Goal: Task Accomplishment & Management: Manage account settings

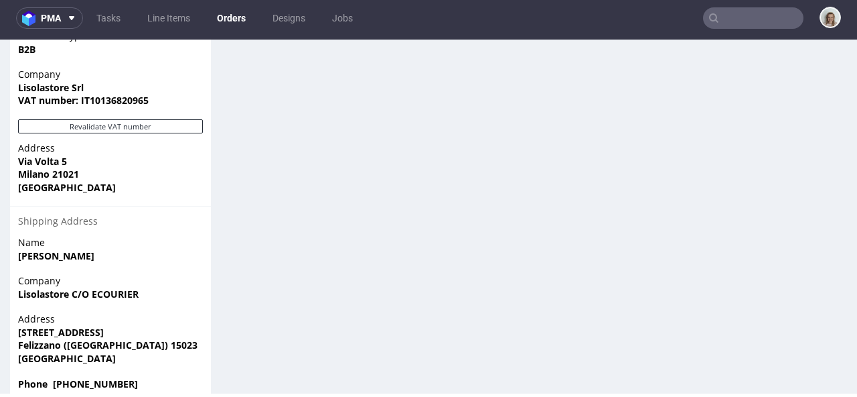
scroll to position [437, 0]
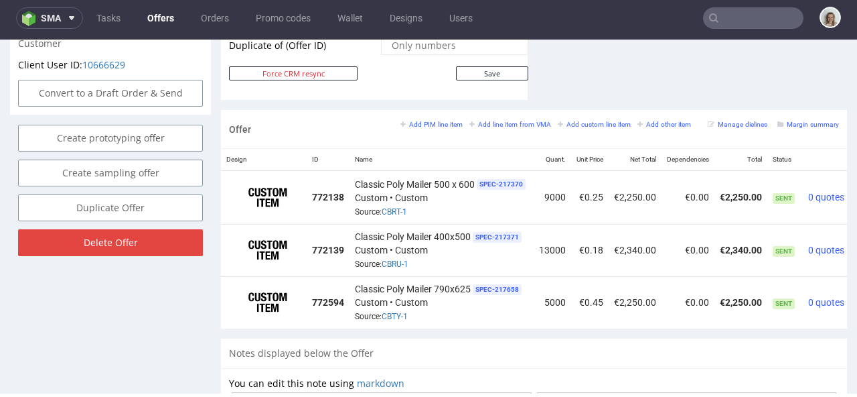
scroll to position [0, 58]
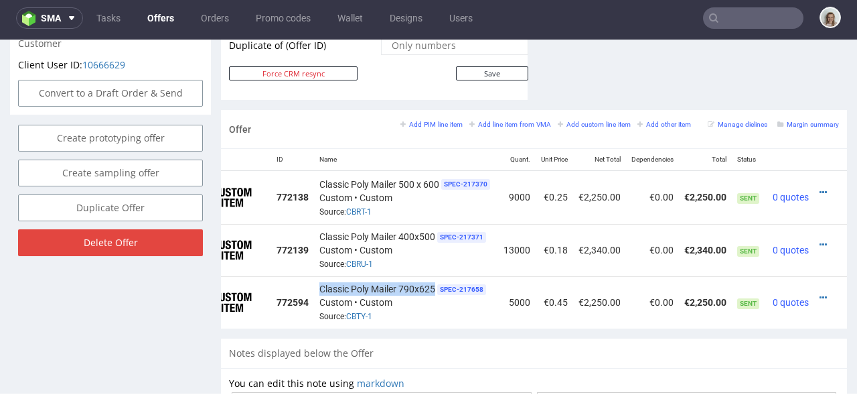
drag, startPoint x: 308, startPoint y: 271, endPoint x: 414, endPoint y: 271, distance: 105.8
click at [414, 281] on div "Classic Poly Mailer 790x625 SPEC- 217658 Custom • Custom Source: CBTY-1" at bounding box center [405, 302] width 173 height 42
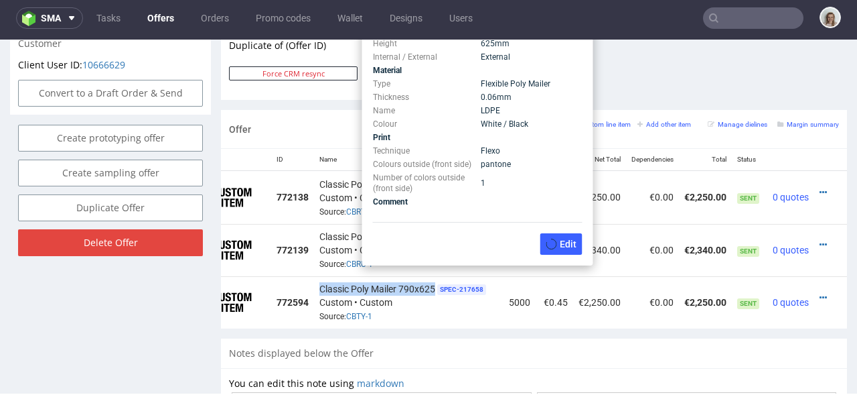
copy span "Classic Poly Mailer 790x625"
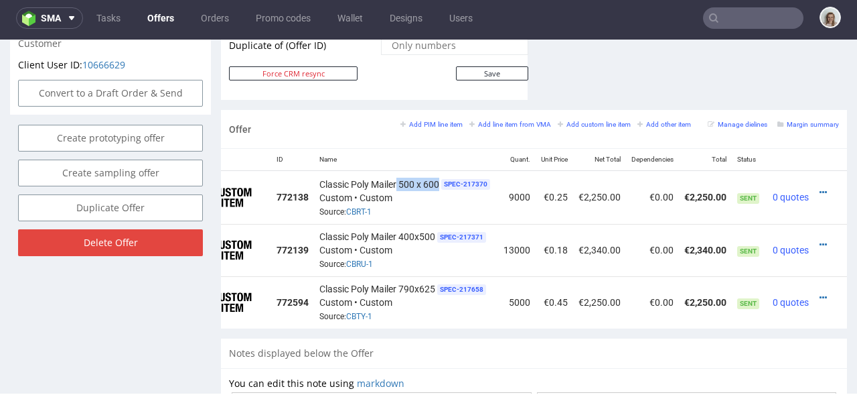
drag, startPoint x: 376, startPoint y: 170, endPoint x: 417, endPoint y: 171, distance: 40.9
click at [417, 177] on span "Classic Poly Mailer 500 x 600" at bounding box center [379, 183] width 120 height 13
copy span "500 x 600"
drag, startPoint x: 379, startPoint y: 222, endPoint x: 413, endPoint y: 223, distance: 34.2
click at [413, 230] on span "Classic Poly Mailer 400x500" at bounding box center [377, 236] width 116 height 13
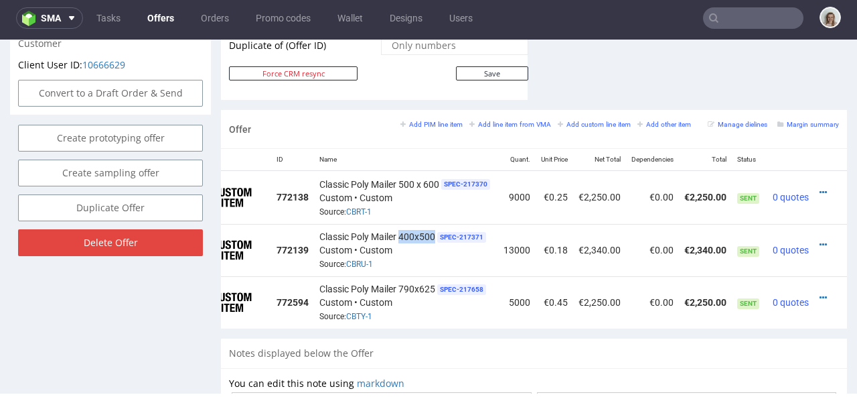
copy span "400x500"
click at [820, 293] on icon at bounding box center [823, 297] width 7 height 9
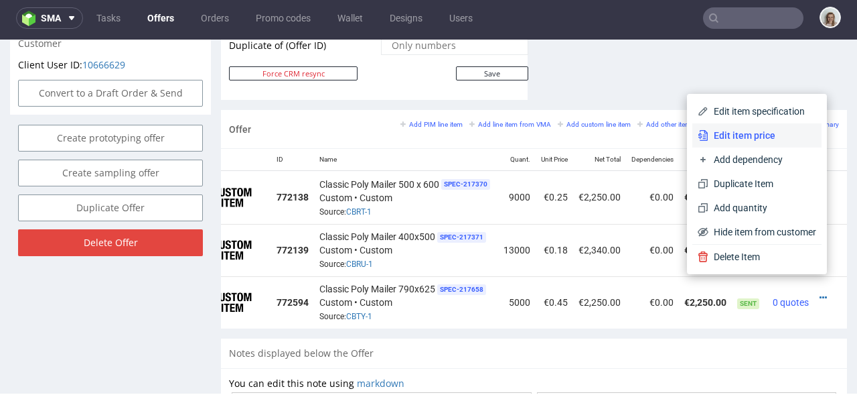
click at [712, 133] on span "Edit item price" at bounding box center [763, 135] width 108 height 13
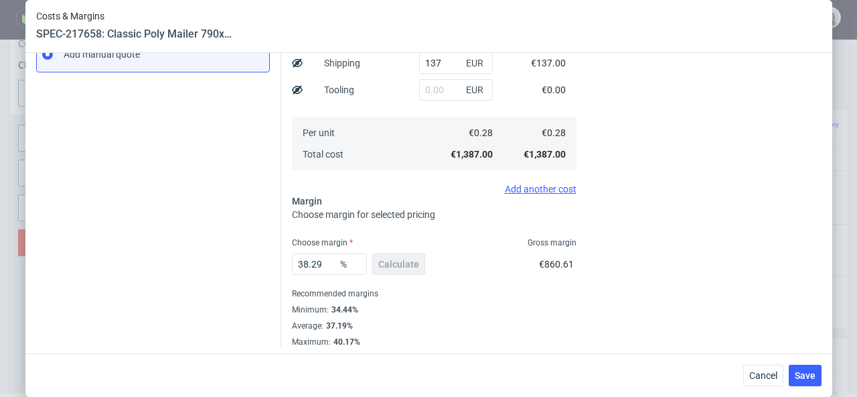
scroll to position [255, 0]
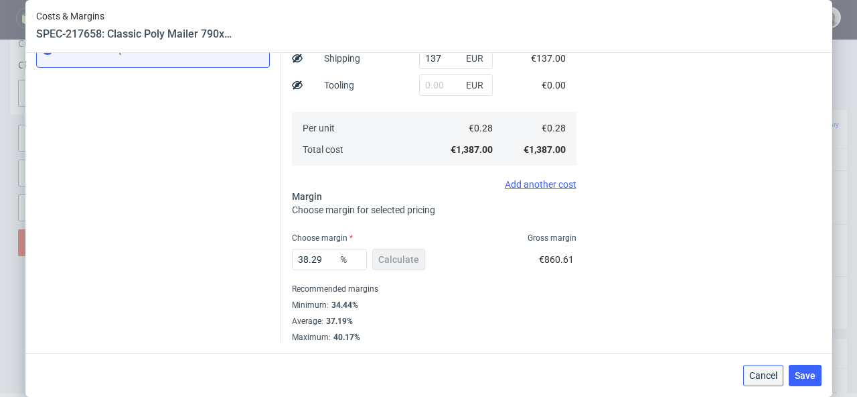
click at [774, 372] on span "Cancel" at bounding box center [763, 374] width 28 height 9
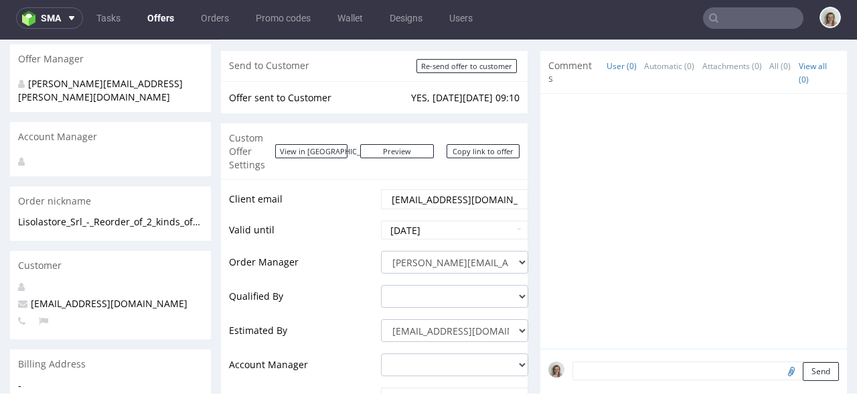
scroll to position [0, 0]
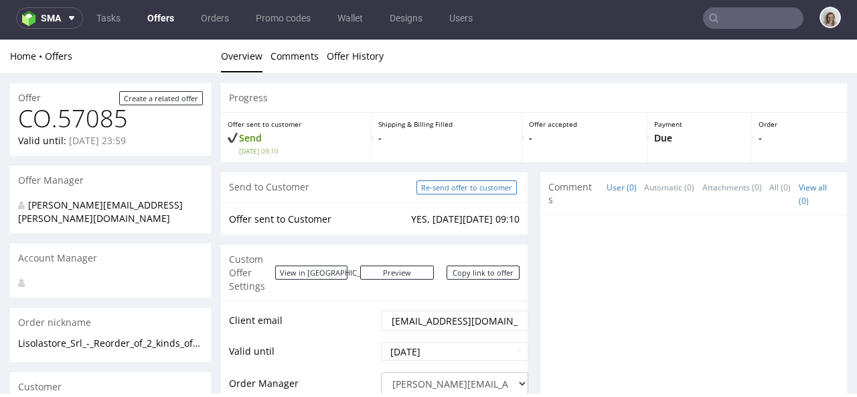
click at [473, 189] on input "Re-send offer to customer" at bounding box center [467, 187] width 100 height 14
type input "In progress..."
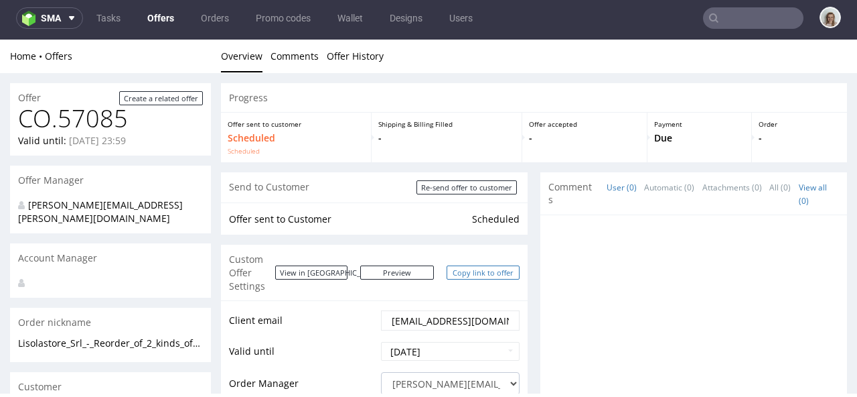
click at [488, 268] on link "Copy link to offer" at bounding box center [484, 272] width 74 height 14
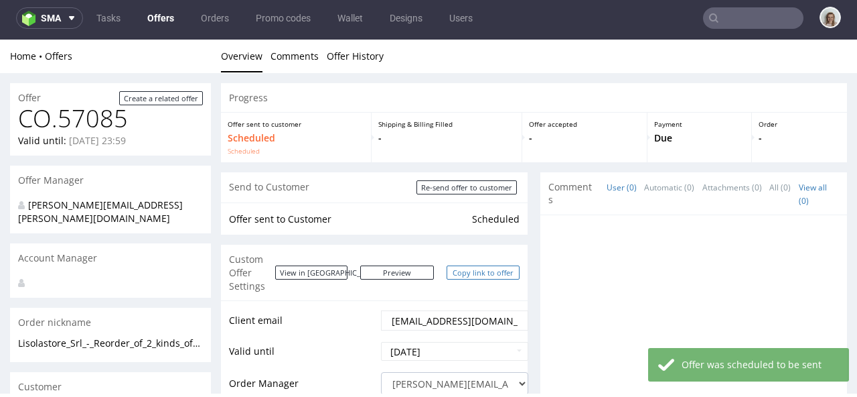
click at [496, 266] on link "Copy link to offer" at bounding box center [484, 272] width 74 height 14
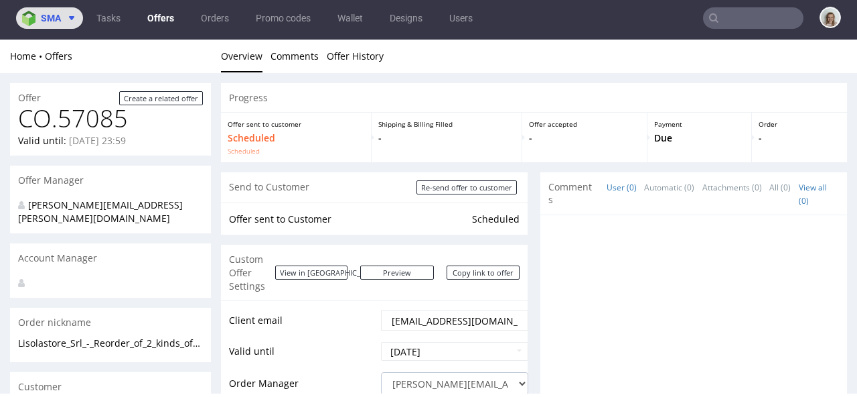
click at [62, 25] on button "sma" at bounding box center [49, 17] width 67 height 21
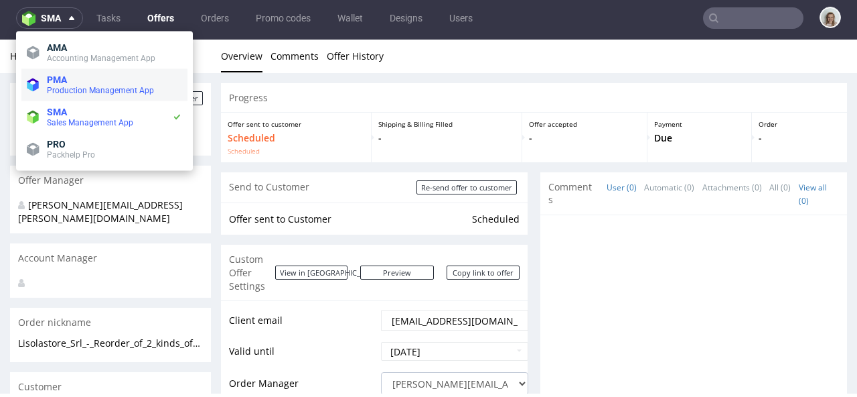
click at [65, 80] on span "PMA" at bounding box center [57, 79] width 20 height 11
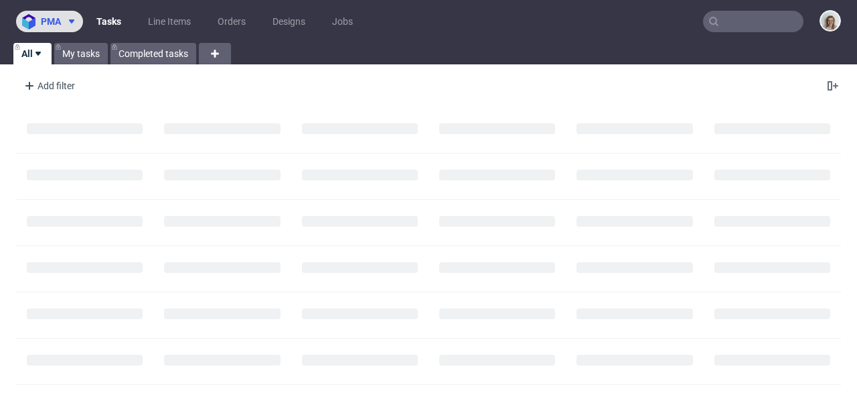
click at [64, 27] on button "pma" at bounding box center [49, 21] width 67 height 21
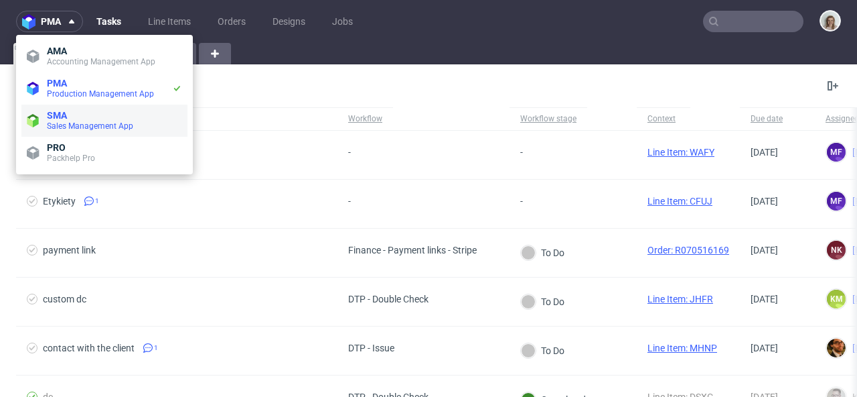
click at [65, 116] on span "SMA" at bounding box center [57, 115] width 20 height 11
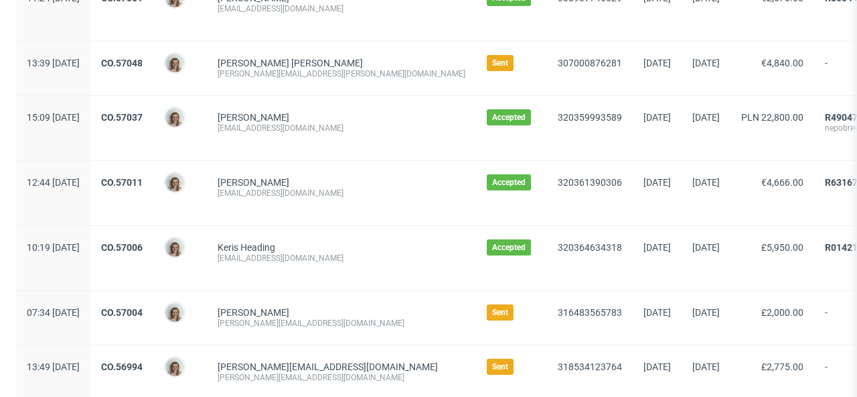
scroll to position [958, 0]
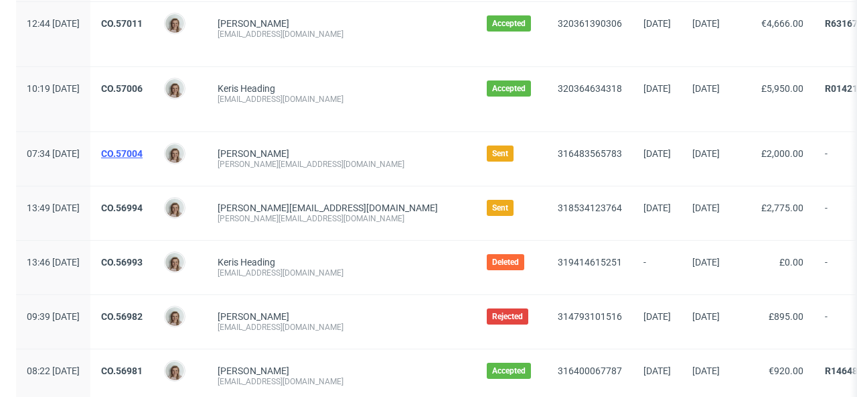
click at [143, 153] on link "CO.57004" at bounding box center [122, 153] width 42 height 11
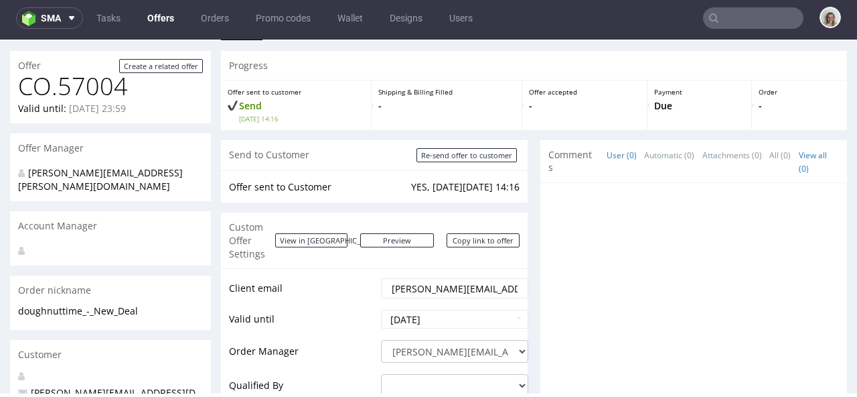
scroll to position [31, 0]
click at [471, 240] on link "Copy link to offer" at bounding box center [484, 241] width 74 height 14
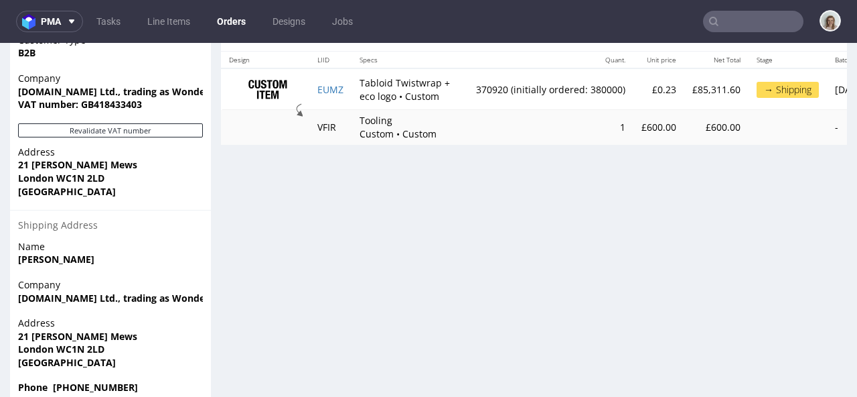
scroll to position [944, 0]
click at [759, 13] on input "text" at bounding box center [753, 21] width 100 height 21
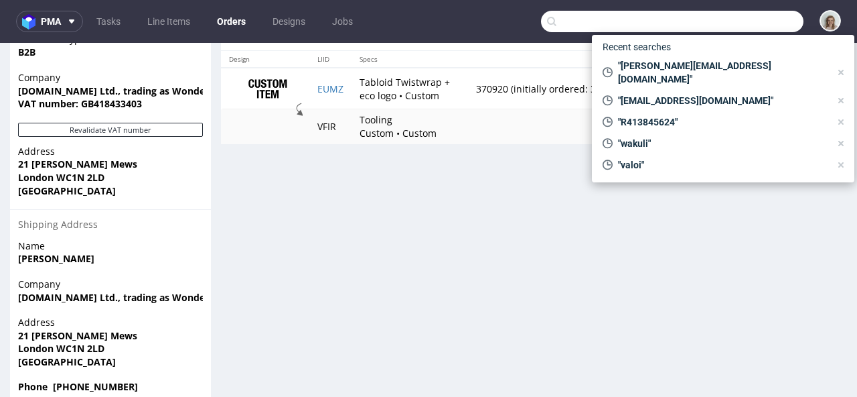
paste input "IOJO"
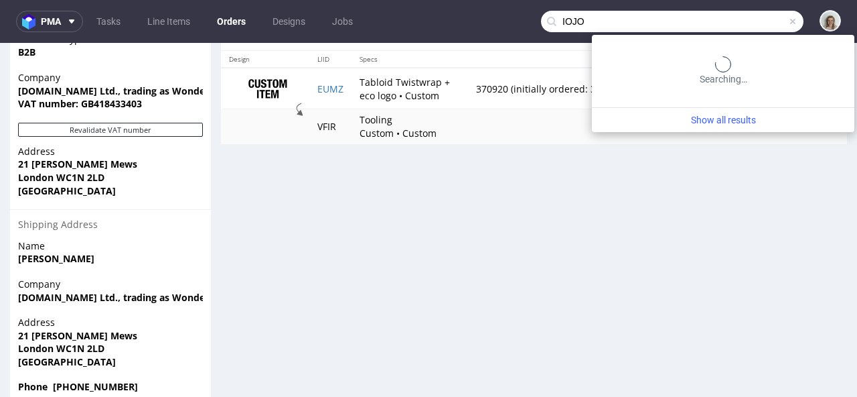
type input "IOJO"
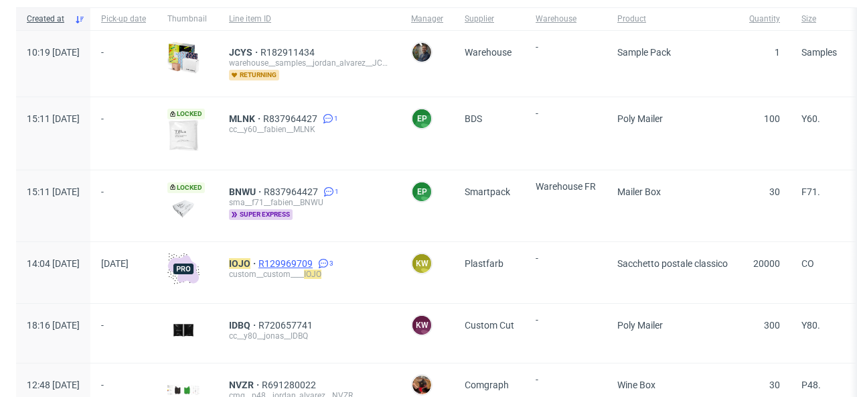
click at [315, 258] on span "R129969709" at bounding box center [287, 263] width 57 height 11
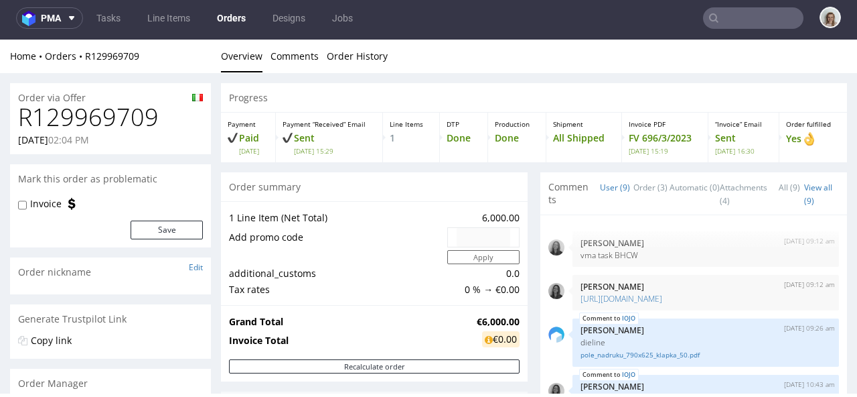
scroll to position [307, 0]
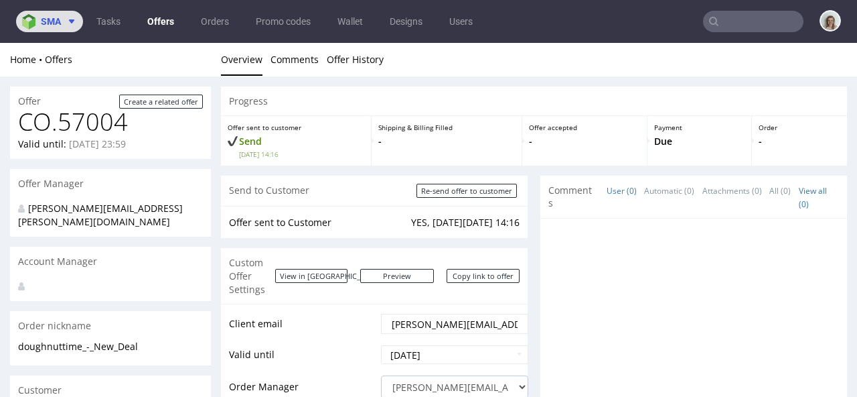
scroll to position [31, 0]
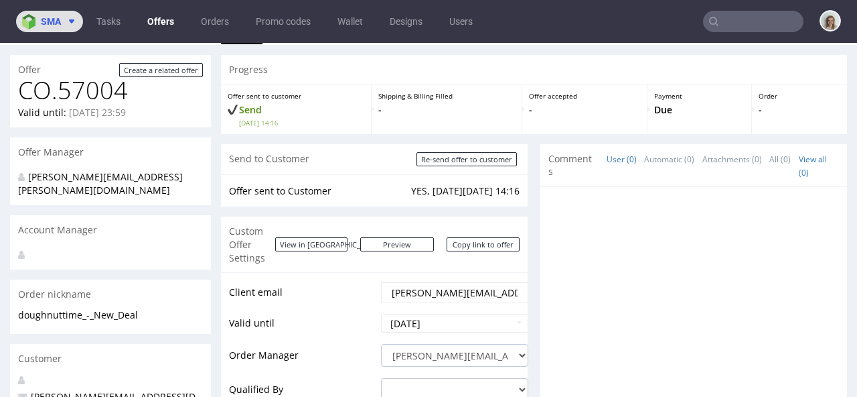
drag, startPoint x: 0, startPoint y: 0, endPoint x: 46, endPoint y: 17, distance: 49.4
click at [45, 17] on span "sma" at bounding box center [51, 21] width 20 height 9
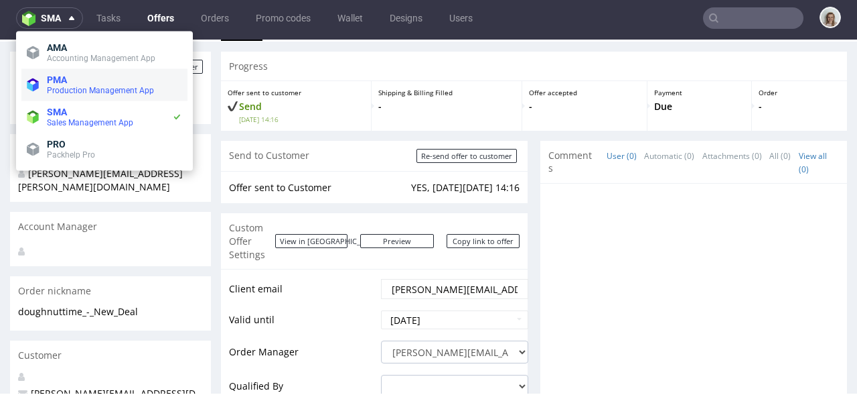
click at [65, 80] on span "PMA" at bounding box center [57, 79] width 20 height 11
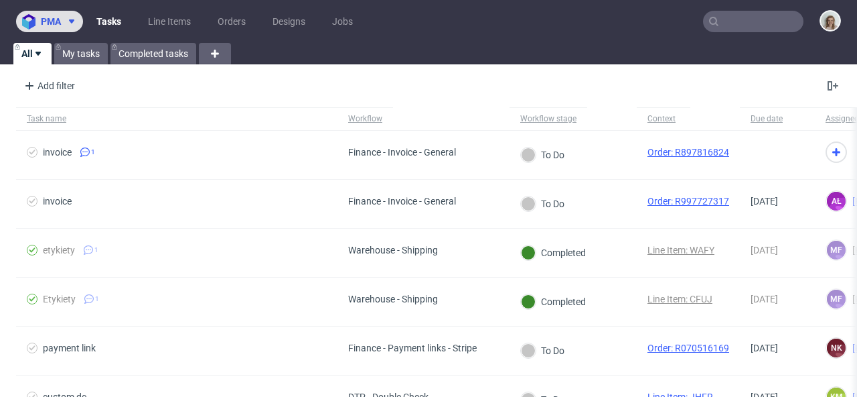
click at [57, 26] on span "pma" at bounding box center [51, 21] width 20 height 9
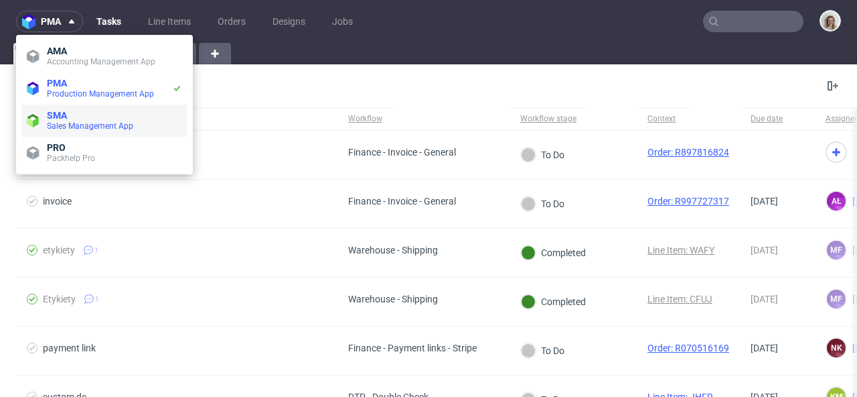
click at [65, 122] on span "Sales Management App" at bounding box center [90, 125] width 86 height 9
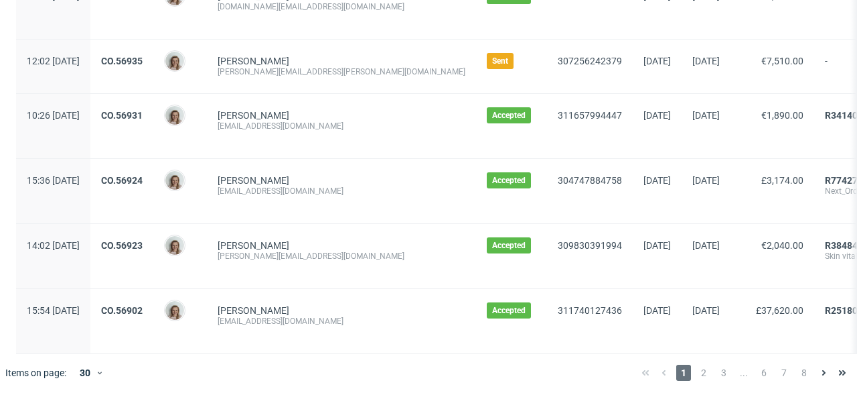
scroll to position [1581, 0]
click at [697, 370] on span "2" at bounding box center [704, 372] width 15 height 16
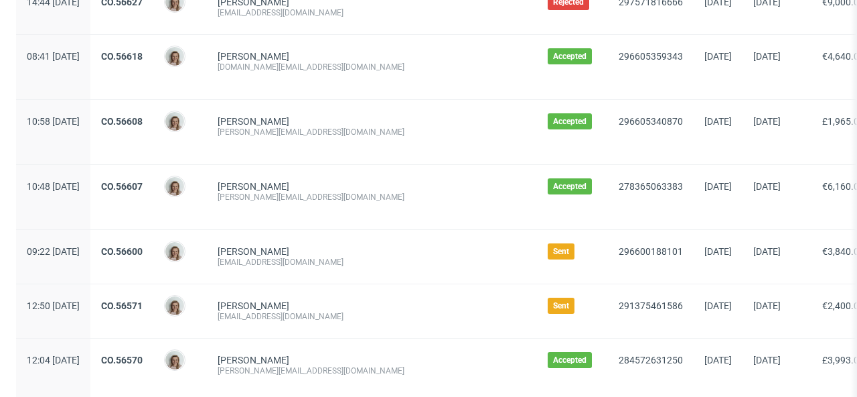
scroll to position [1478, 0]
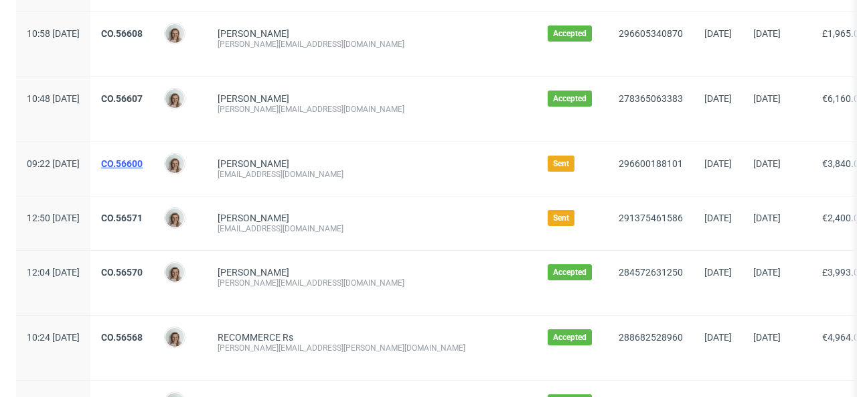
click at [143, 158] on link "CO.56600" at bounding box center [122, 163] width 42 height 11
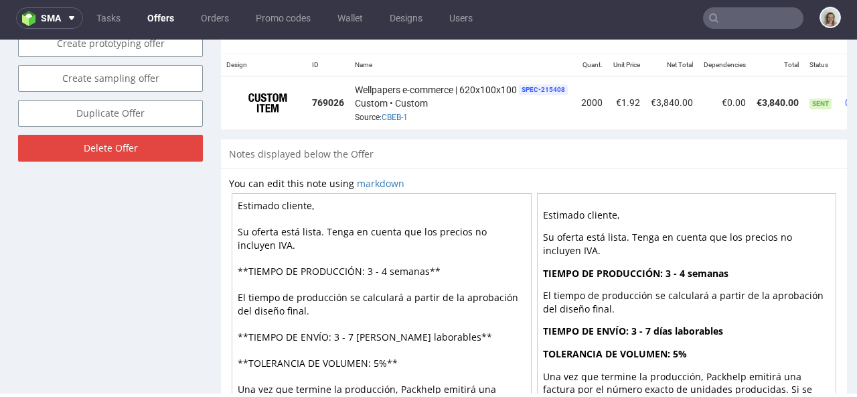
scroll to position [0, 95]
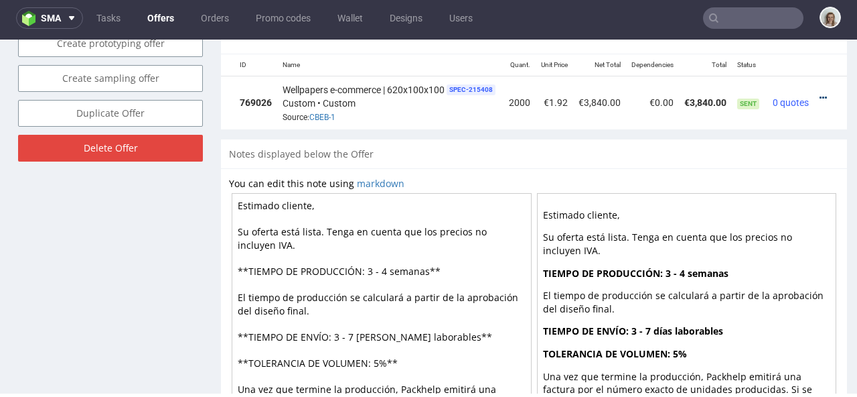
click at [820, 93] on icon at bounding box center [823, 97] width 7 height 9
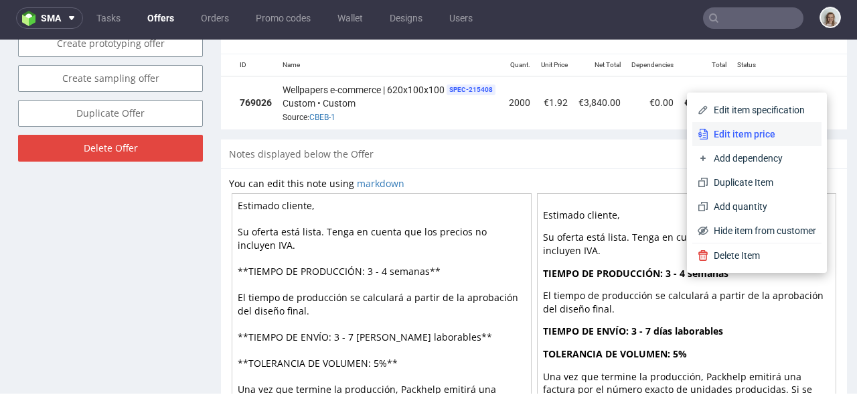
click at [748, 133] on span "Edit item price" at bounding box center [763, 133] width 108 height 13
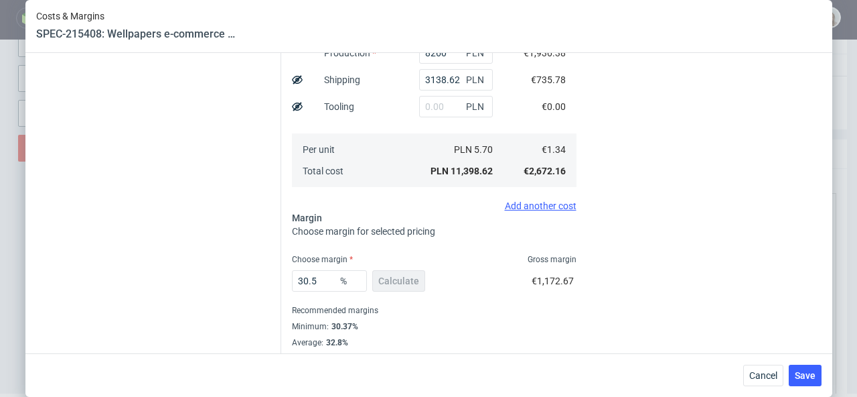
scroll to position [366, 0]
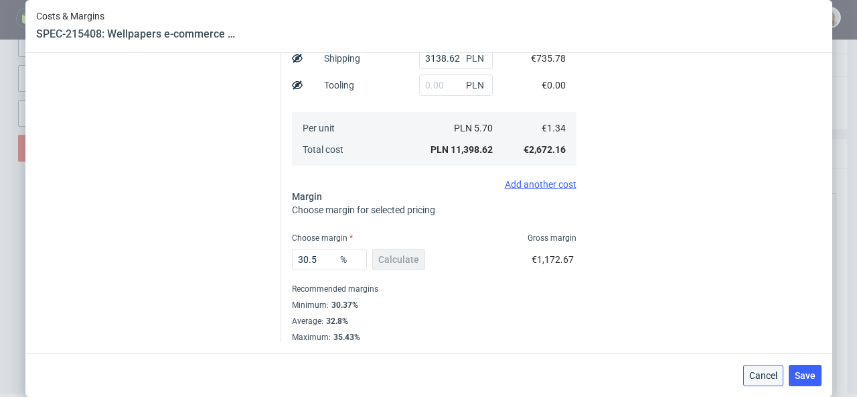
click at [776, 366] on button "Cancel" at bounding box center [763, 374] width 40 height 21
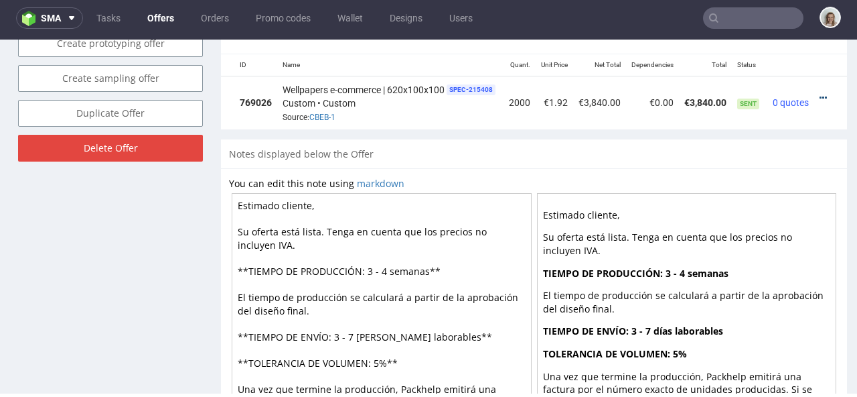
click at [820, 93] on icon at bounding box center [823, 97] width 7 height 9
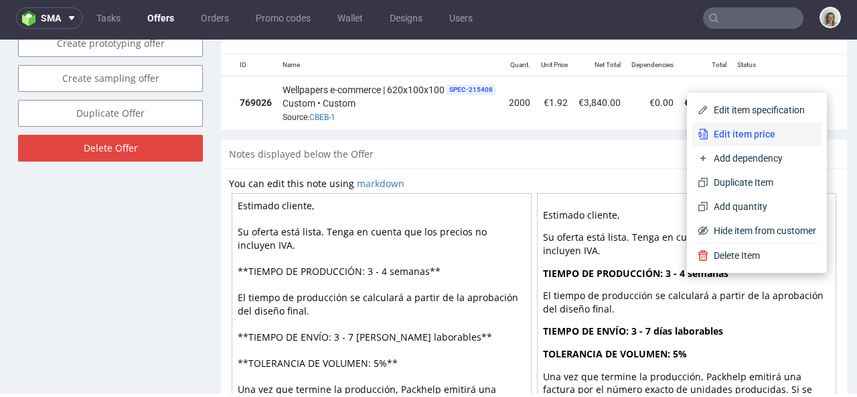
click at [772, 125] on li "Edit item price" at bounding box center [757, 134] width 129 height 24
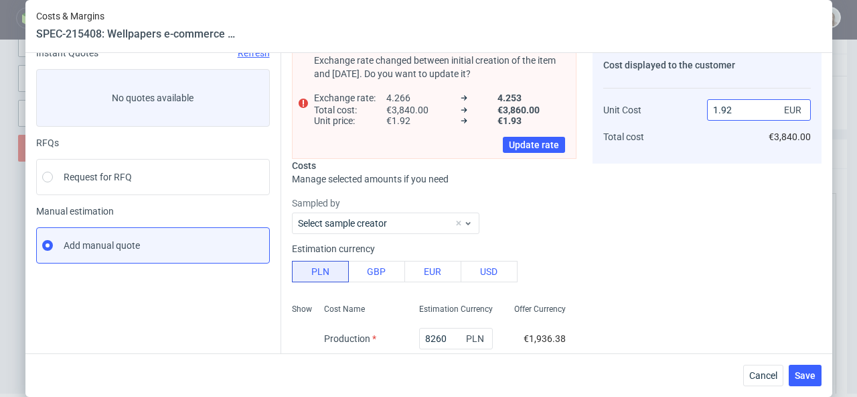
scroll to position [0, 0]
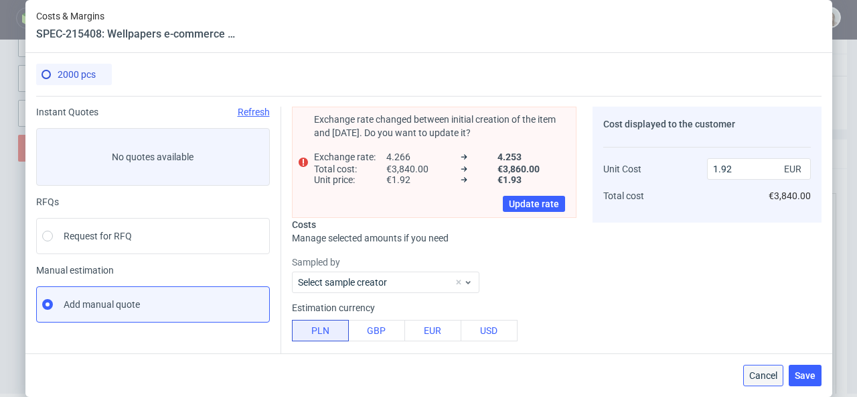
drag, startPoint x: 770, startPoint y: 379, endPoint x: 748, endPoint y: 277, distance: 104.0
click at [770, 379] on span "Cancel" at bounding box center [763, 374] width 28 height 9
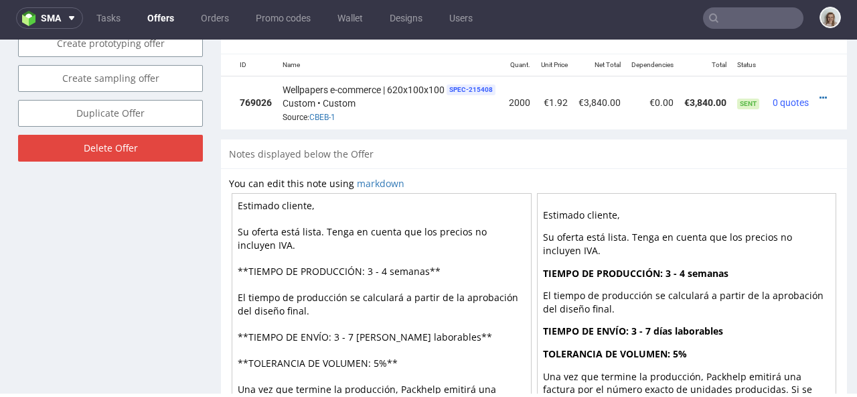
click at [814, 76] on td at bounding box center [830, 102] width 33 height 53
click at [820, 93] on icon at bounding box center [823, 97] width 7 height 9
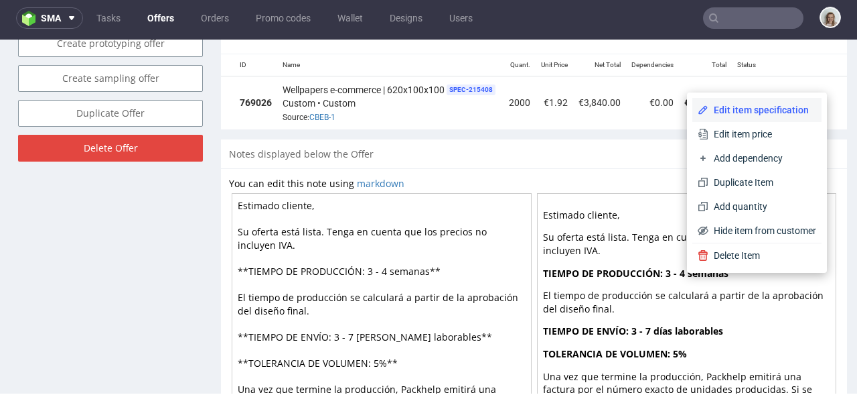
click at [770, 101] on li "Edit item specification" at bounding box center [757, 110] width 129 height 24
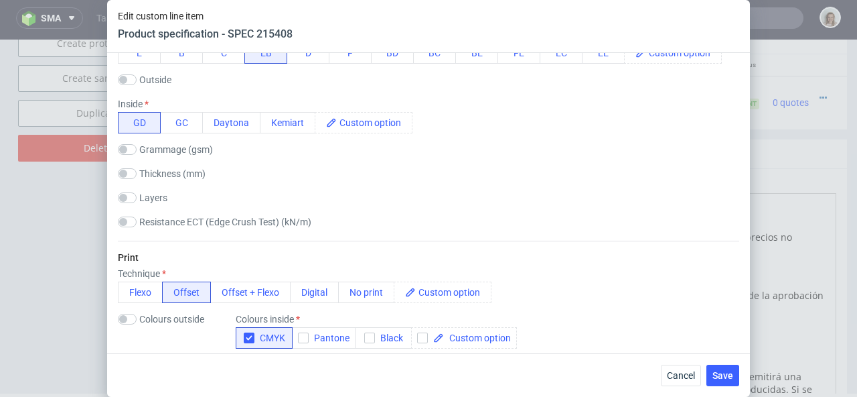
scroll to position [412, 0]
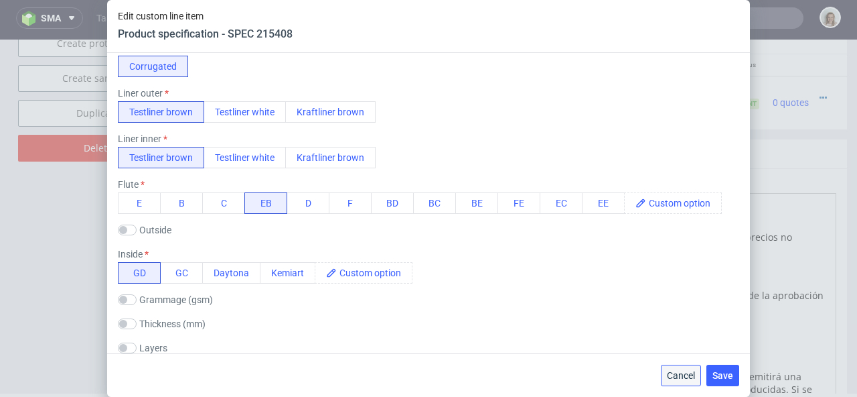
click at [680, 376] on span "Cancel" at bounding box center [681, 374] width 28 height 9
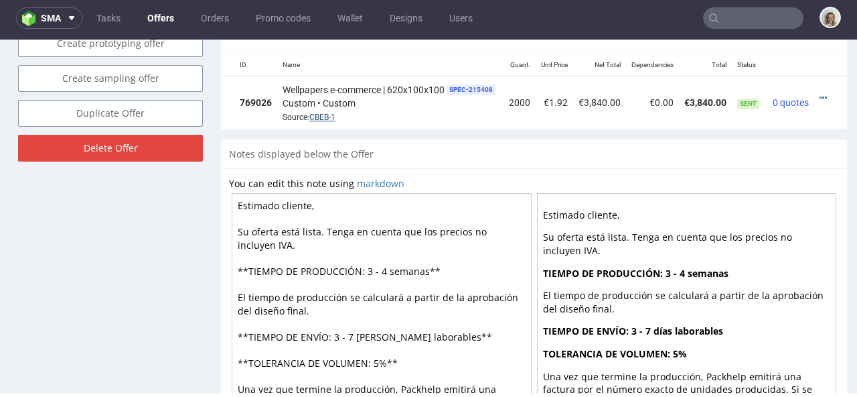
click at [309, 113] on link "CBEB-1" at bounding box center [322, 117] width 26 height 9
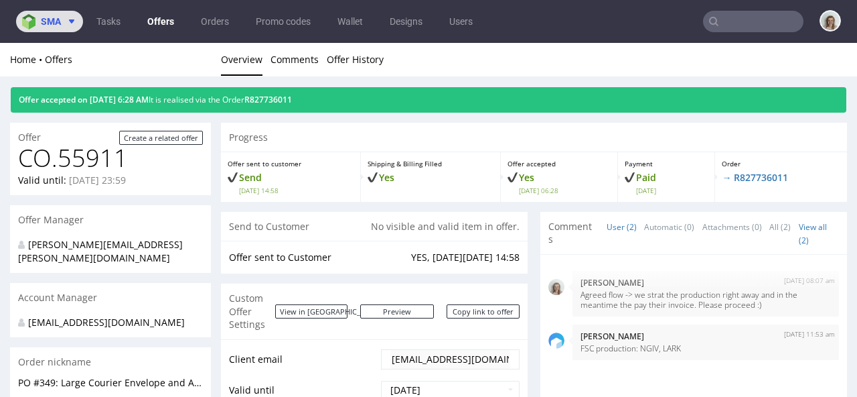
click at [50, 21] on span "sma" at bounding box center [51, 21] width 20 height 9
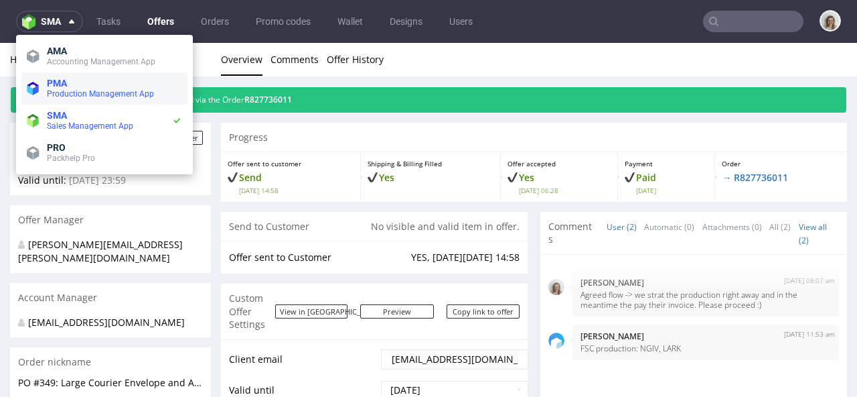
click at [70, 82] on span "PMA" at bounding box center [114, 83] width 135 height 11
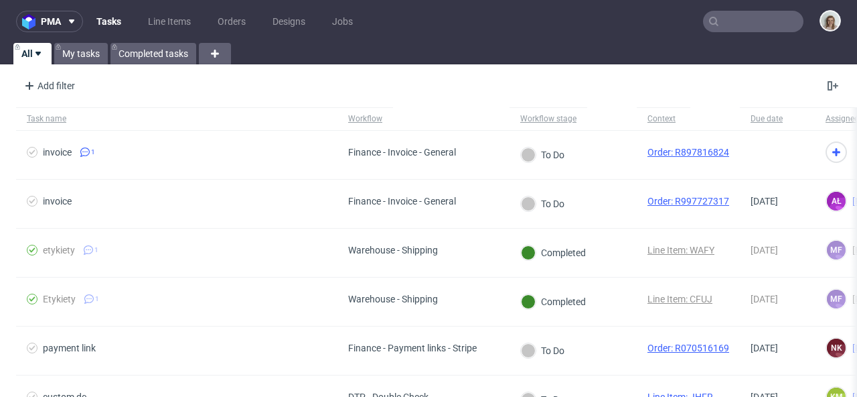
click at [743, 23] on input "text" at bounding box center [753, 21] width 100 height 21
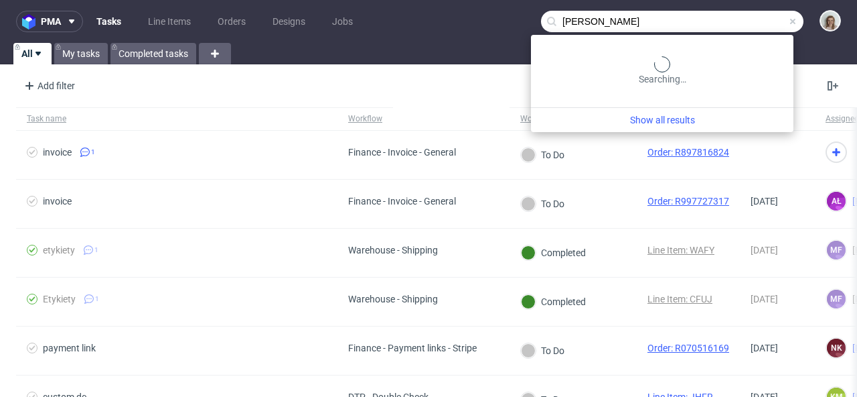
type input "[PERSON_NAME]"
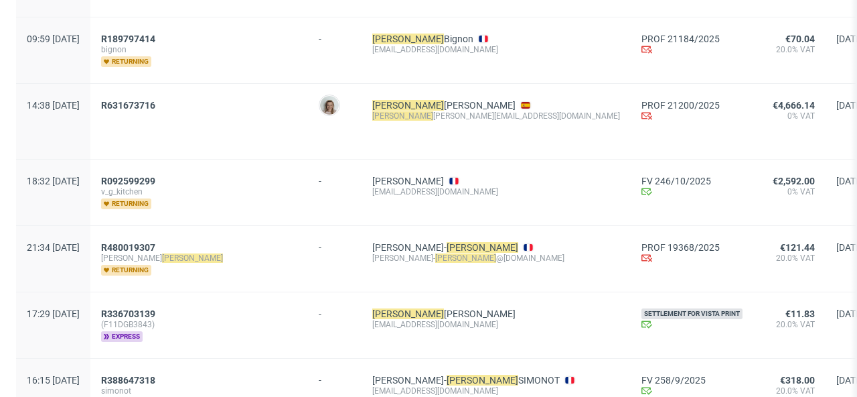
scroll to position [342, 0]
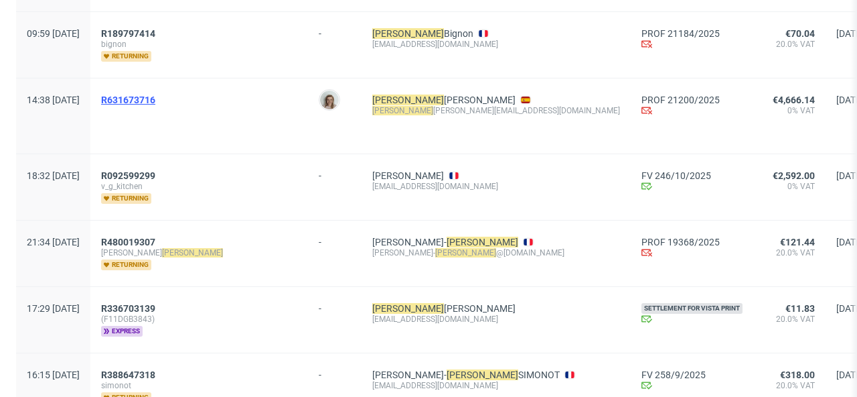
click at [155, 98] on span "R631673716" at bounding box center [128, 99] width 54 height 11
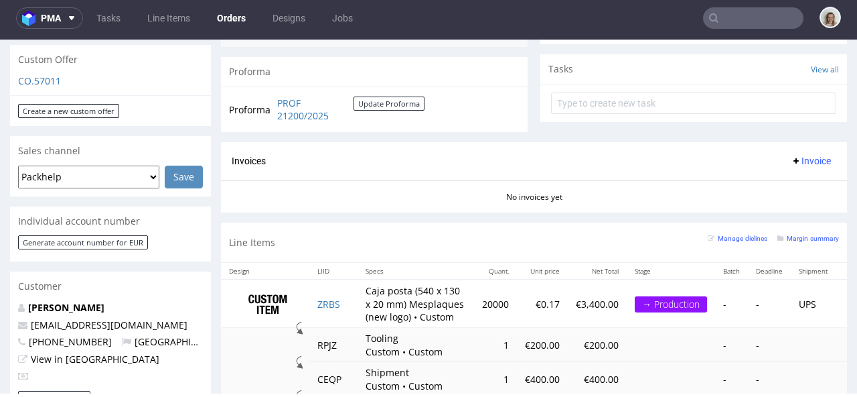
scroll to position [544, 0]
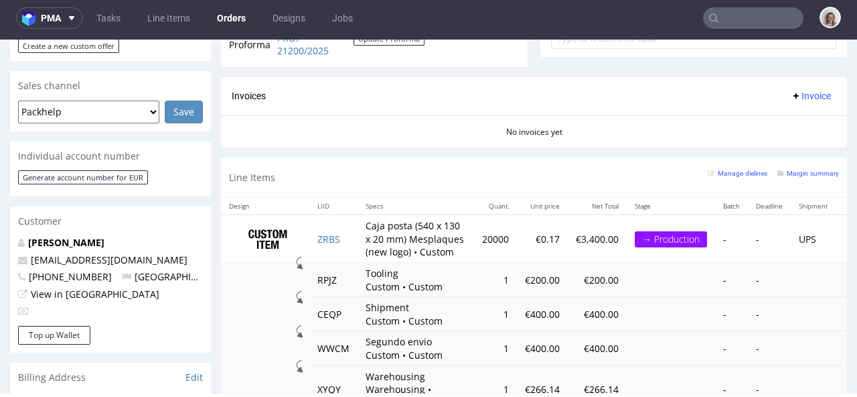
type input "[PERSON_NAME]"
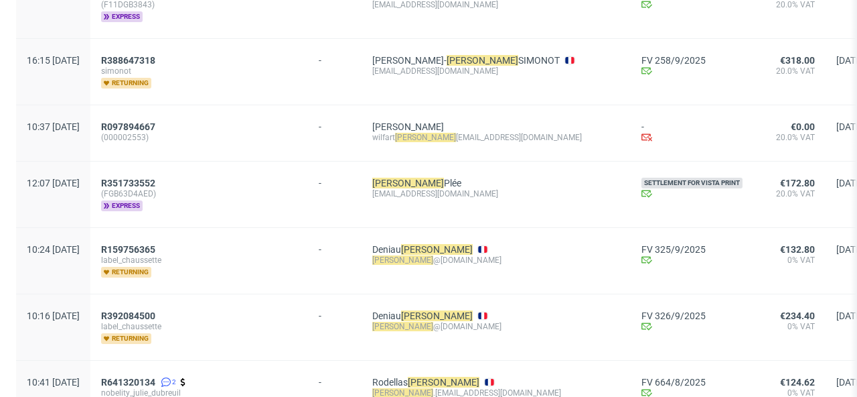
scroll to position [156, 0]
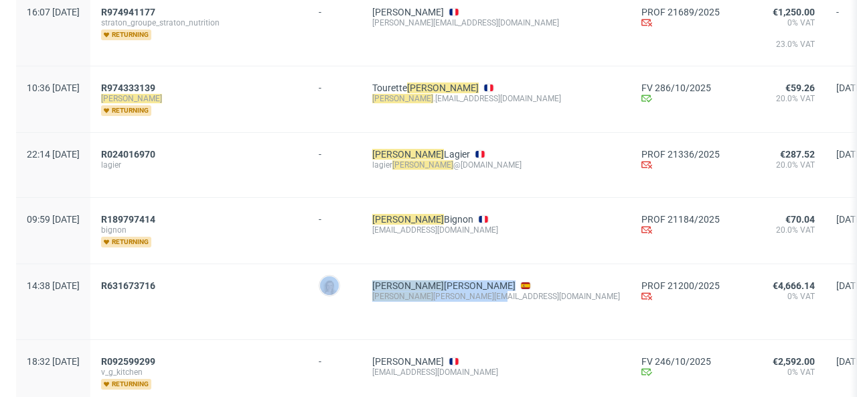
drag, startPoint x: 500, startPoint y: 294, endPoint x: 398, endPoint y: 293, distance: 102.5
click at [398, 293] on div "14:38 [DATE] R631673716 [PERSON_NAME] [PERSON_NAME] guillaume [EMAIL_ADDRESS][D…" at bounding box center [723, 302] width 1414 height 76
click at [514, 291] on div "guillaume [EMAIL_ADDRESS][DOMAIN_NAME]" at bounding box center [496, 296] width 248 height 11
drag, startPoint x: 502, startPoint y: 295, endPoint x: 413, endPoint y: 296, distance: 89.8
click at [413, 296] on div "guillaume [EMAIL_ADDRESS][DOMAIN_NAME]" at bounding box center [496, 296] width 248 height 11
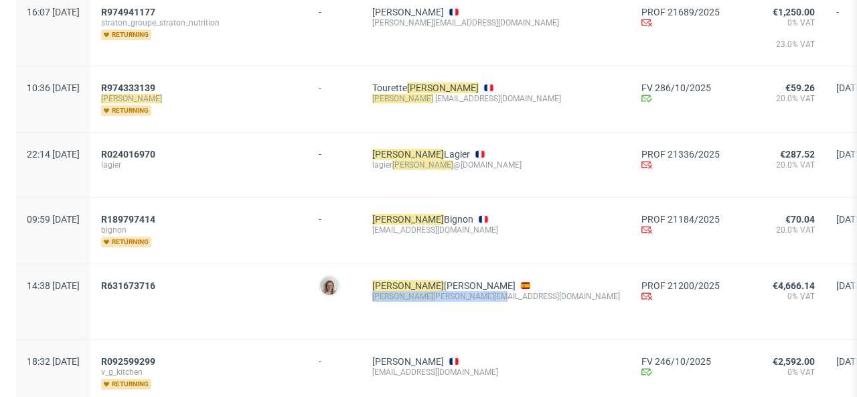
copy div "guillaume [EMAIL_ADDRESS][DOMAIN_NAME]"
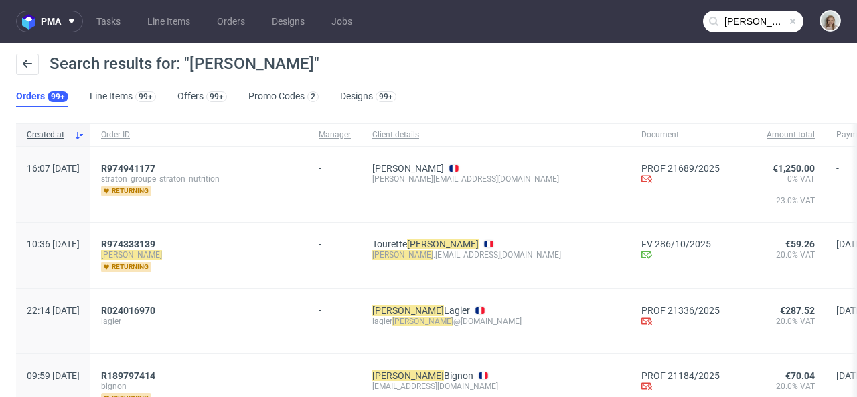
click at [788, 23] on span at bounding box center [793, 21] width 11 height 11
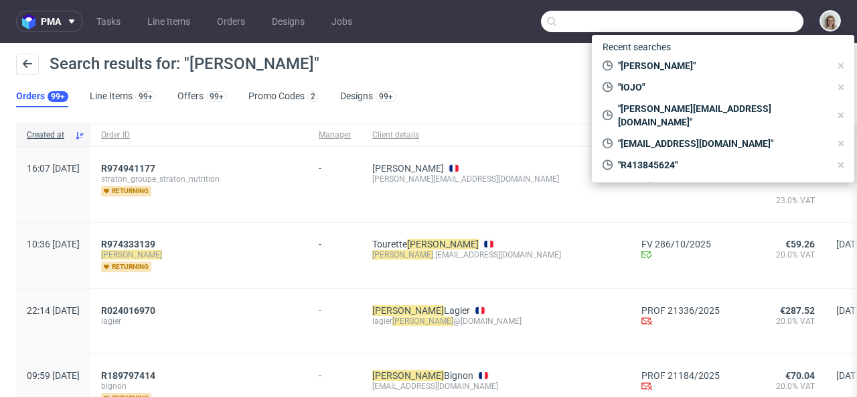
click at [772, 21] on input "text" at bounding box center [672, 21] width 263 height 21
paste input "[EMAIL_ADDRESS][DOMAIN_NAME]"
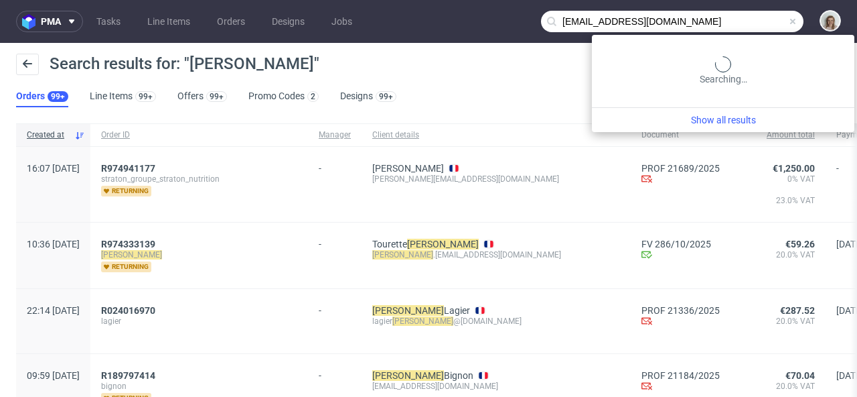
type input "[EMAIL_ADDRESS][DOMAIN_NAME]"
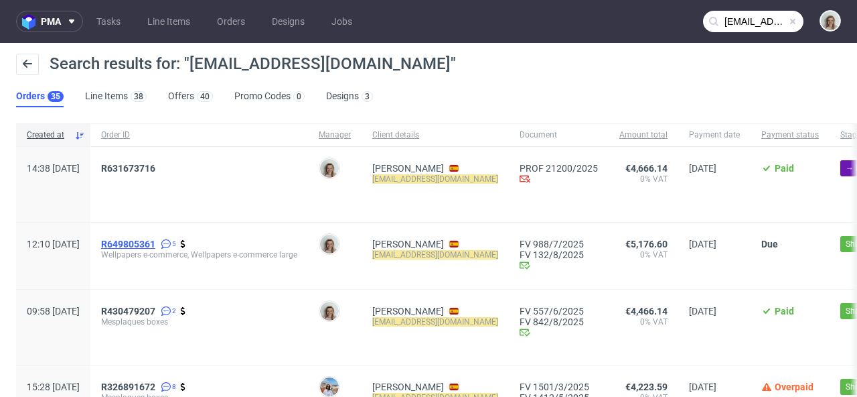
click at [155, 240] on span "R649805361" at bounding box center [128, 243] width 54 height 11
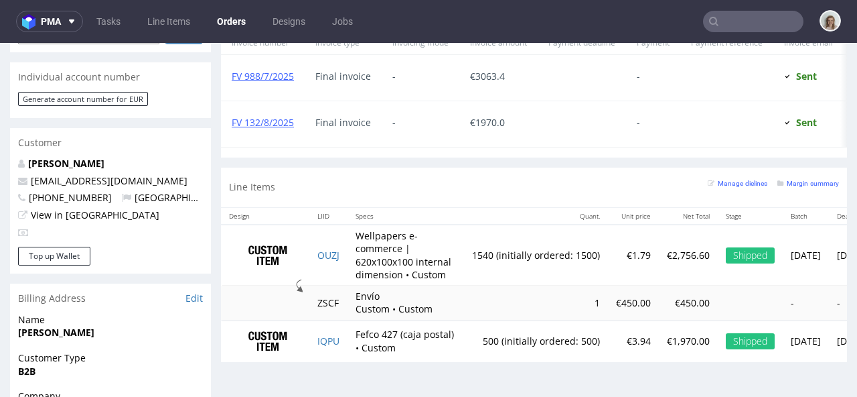
scroll to position [736, 0]
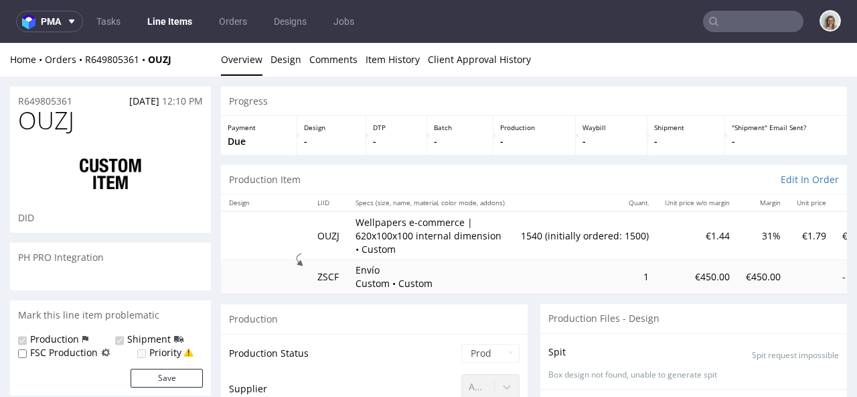
scroll to position [78, 0]
select select "in_progress"
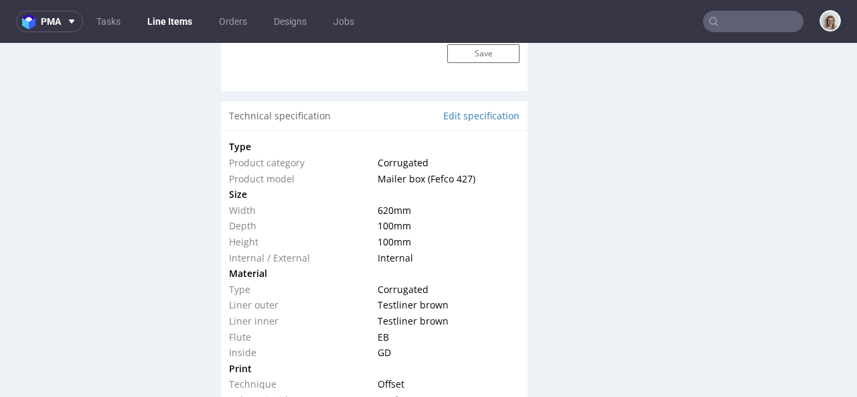
scroll to position [1408, 0]
